Goal: Transaction & Acquisition: Purchase product/service

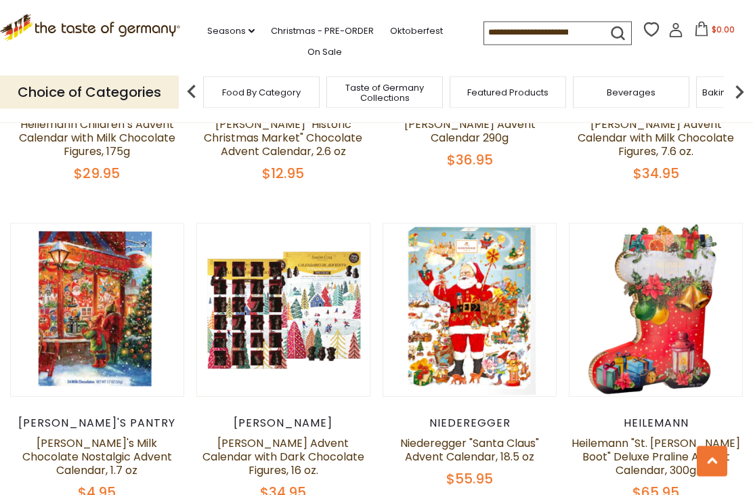
scroll to position [684, 0]
click at [133, 447] on link "[PERSON_NAME]'s Milk Chocolate Nostalgic Advent Calendar, 1.7 oz" at bounding box center [97, 456] width 150 height 43
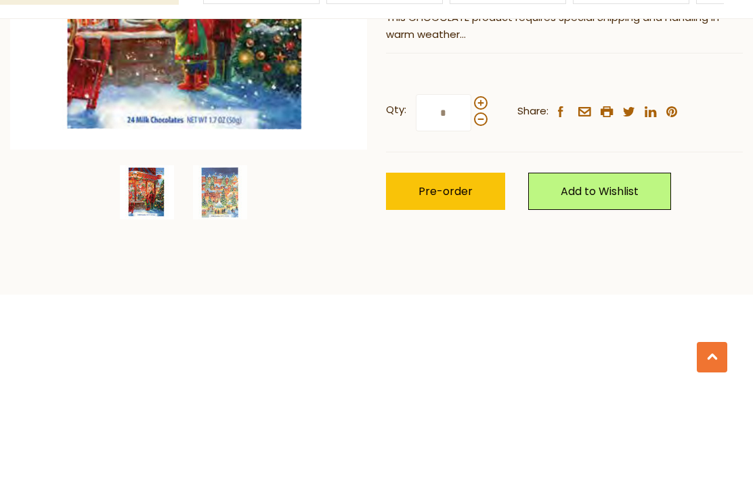
scroll to position [296, 0]
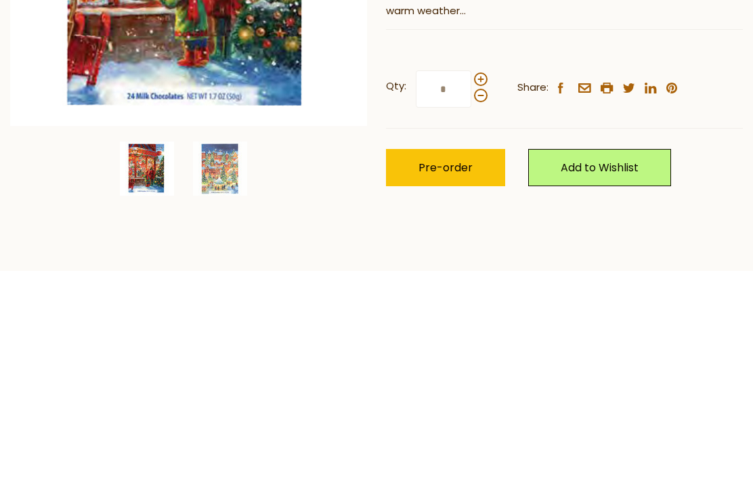
click at [222, 267] on img at bounding box center [220, 294] width 54 height 54
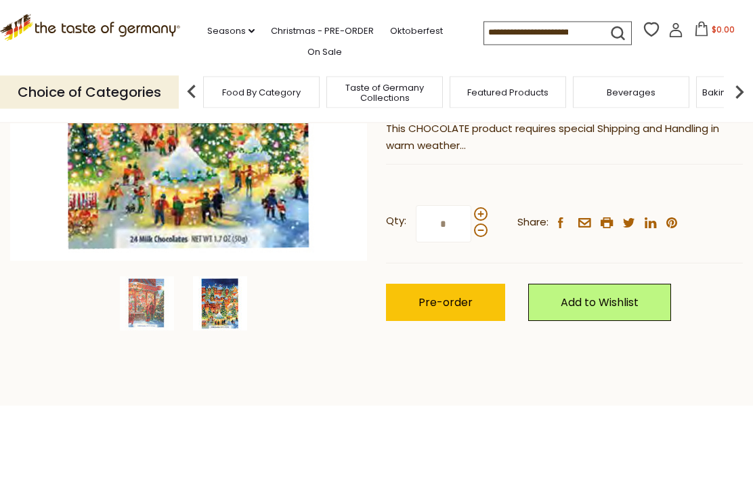
scroll to position [287, 0]
click at [148, 309] on img at bounding box center [147, 303] width 54 height 54
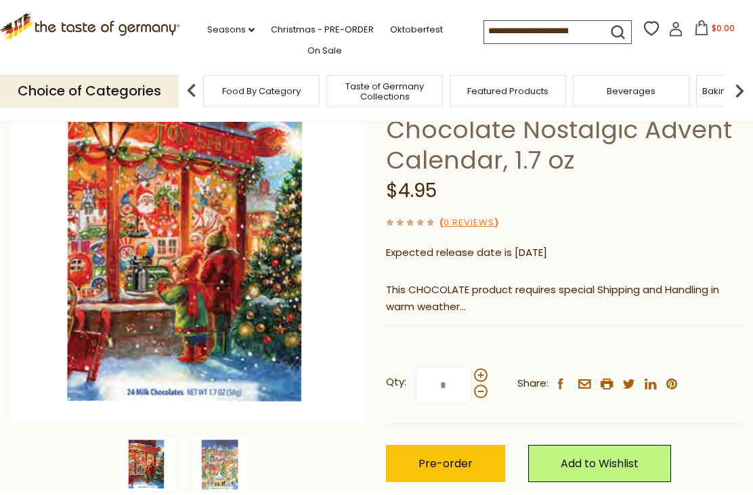
scroll to position [128, 0]
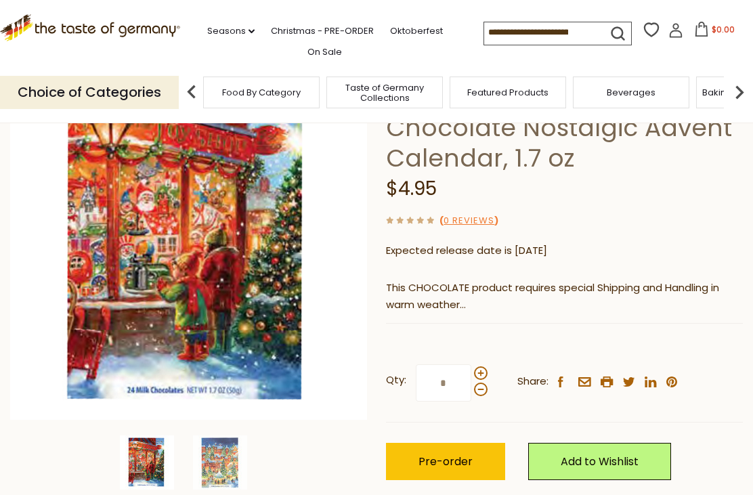
click at [182, 231] on img at bounding box center [188, 240] width 357 height 357
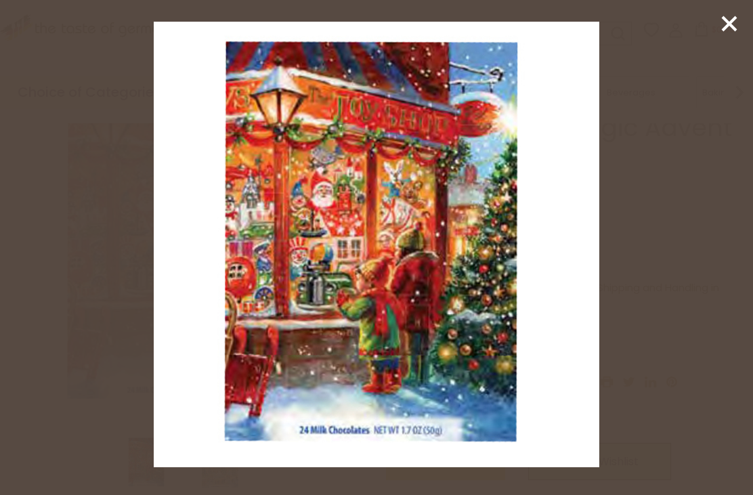
click at [728, 22] on line at bounding box center [729, 24] width 14 height 14
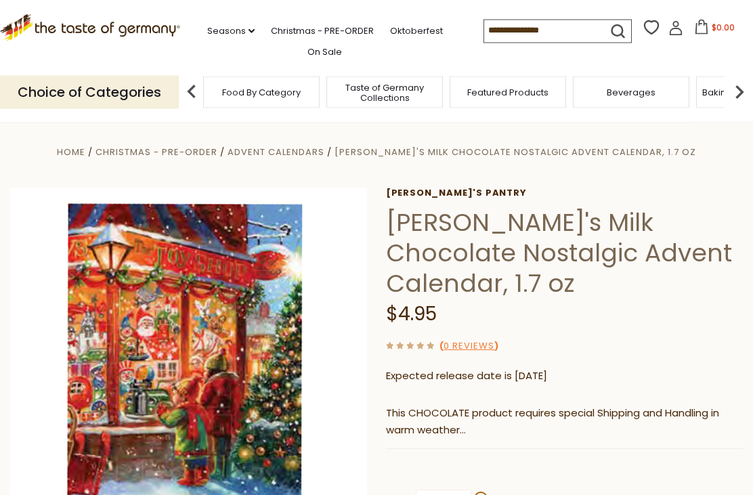
scroll to position [0, 0]
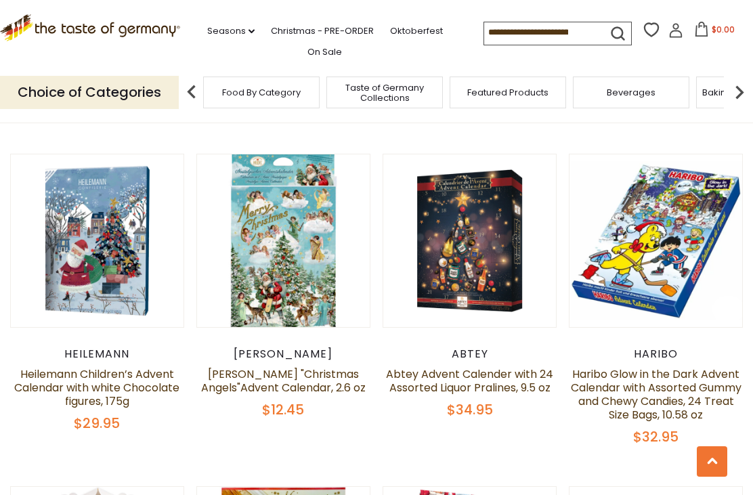
scroll to position [1069, 0]
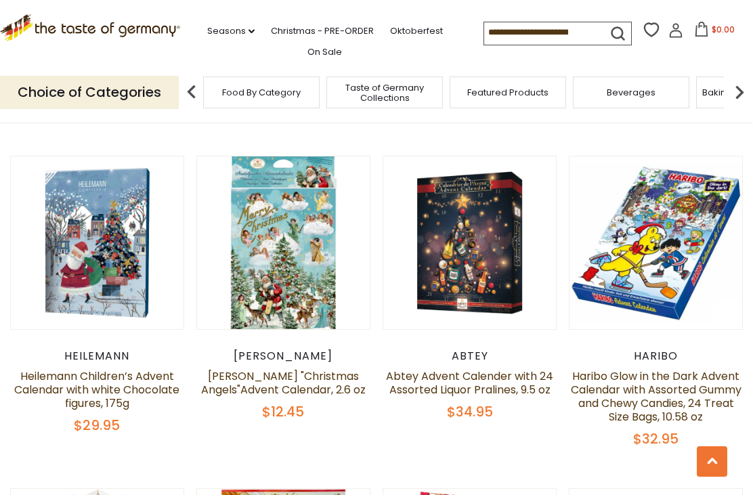
click at [280, 388] on link "Heidel "Christmas Angels"Advent Calendar, 2.6 oz" at bounding box center [283, 382] width 164 height 29
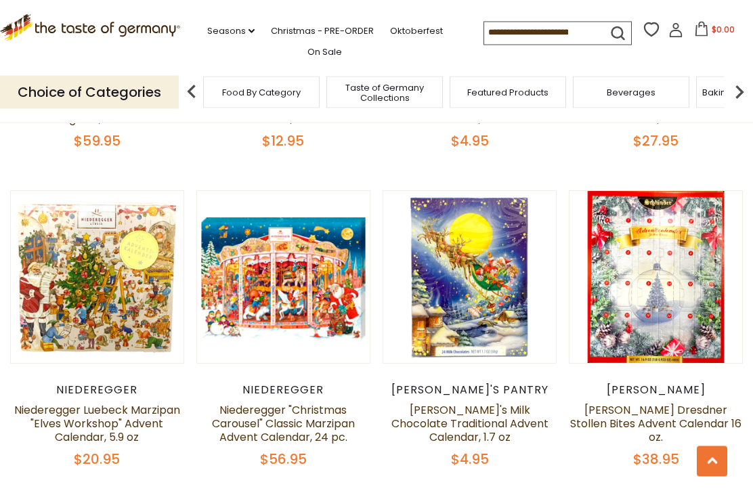
scroll to position [1686, 0]
click at [85, 417] on link "Niederegger Luebeck Marzipan "Elves Workshop" Advent Calendar, 5.9 oz" at bounding box center [97, 423] width 166 height 43
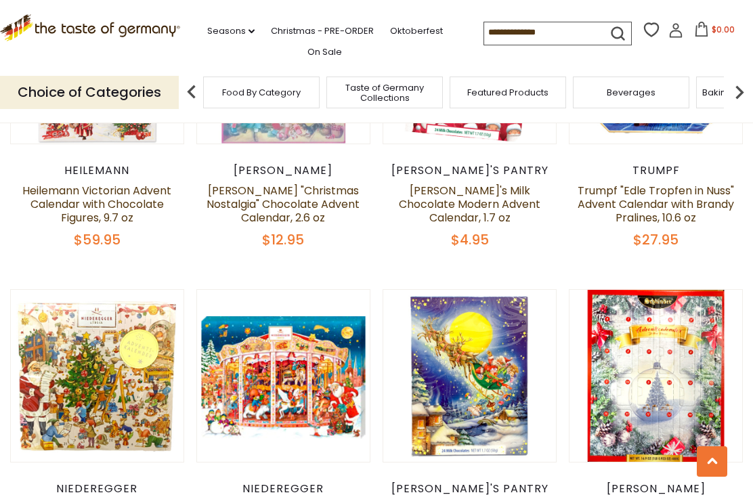
scroll to position [1586, 0]
